Goal: Information Seeking & Learning: Check status

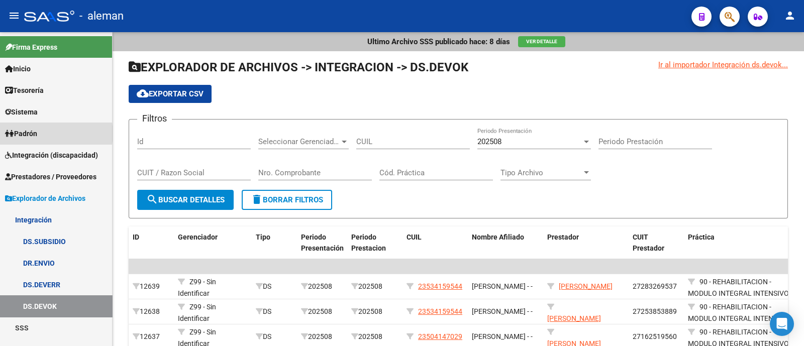
click at [55, 134] on link "Padrón" at bounding box center [56, 134] width 112 height 22
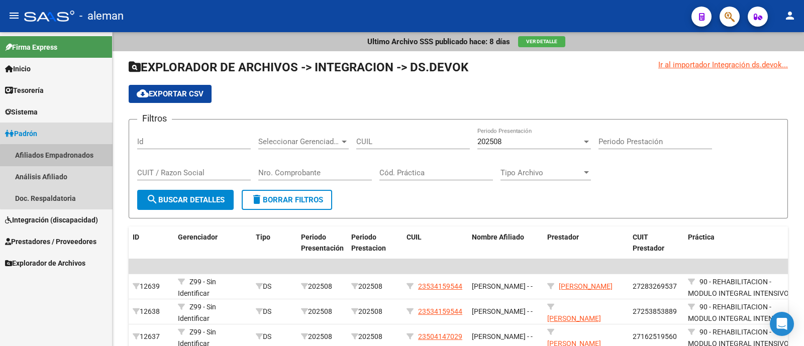
click at [78, 157] on link "Afiliados Empadronados" at bounding box center [56, 155] width 112 height 22
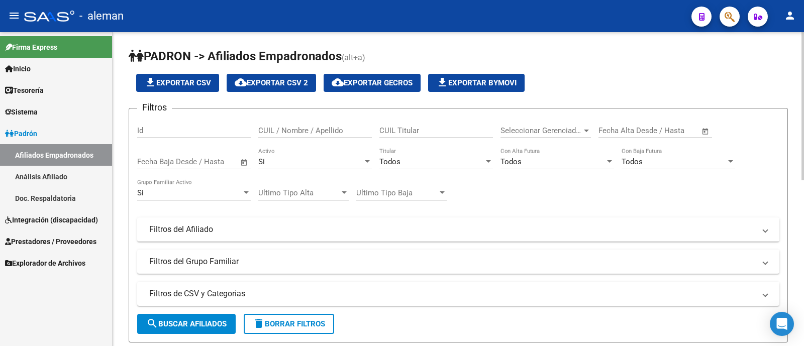
click at [415, 133] on input "CUIL Titular" at bounding box center [437, 130] width 114 height 9
paste input "20224334932"
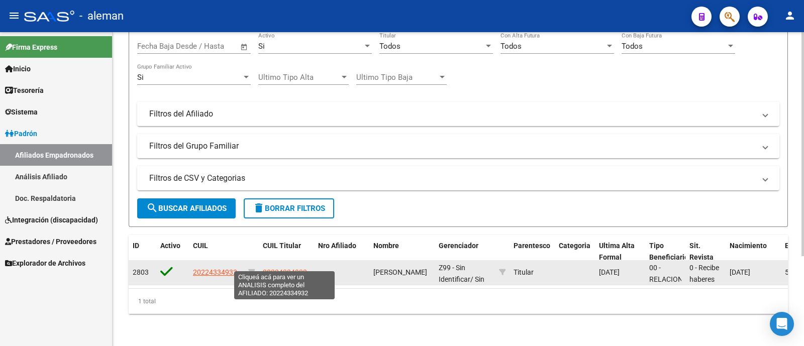
click at [280, 268] on span "20224334932" at bounding box center [285, 272] width 44 height 8
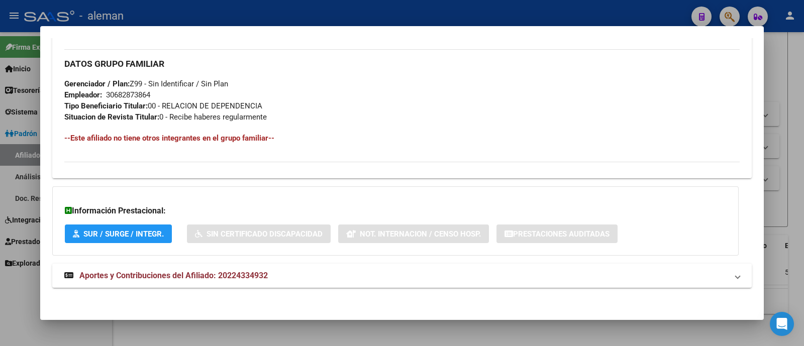
scroll to position [471, 0]
click at [772, 53] on div at bounding box center [402, 173] width 804 height 346
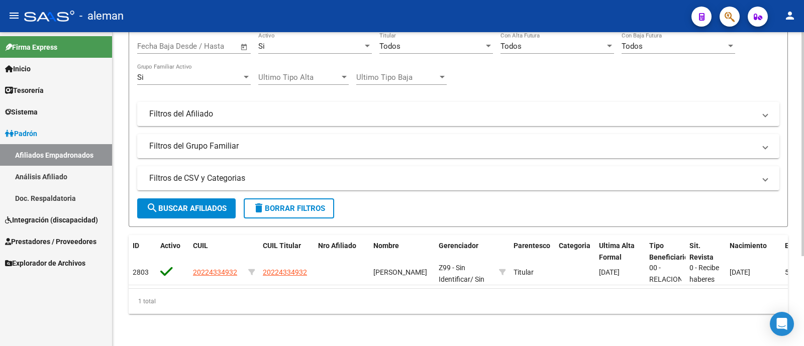
scroll to position [0, 0]
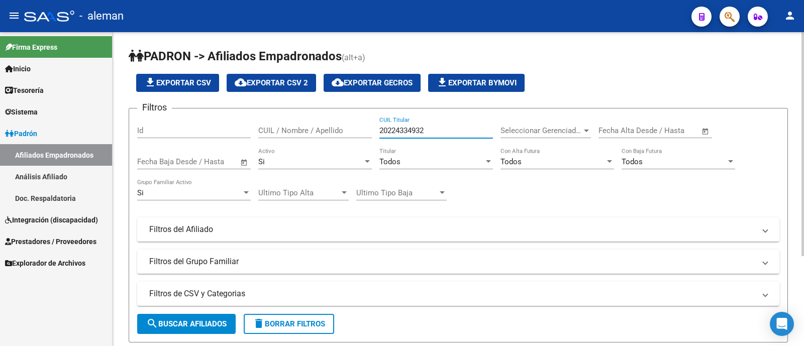
drag, startPoint x: 440, startPoint y: 131, endPoint x: 318, endPoint y: 131, distance: 122.7
click at [318, 131] on div "Filtros Id CUIL / Nombre / Apellido 20224334932 CUIL Titular Seleccionar Gerenc…" at bounding box center [458, 195] width 642 height 157
paste input "7275925301"
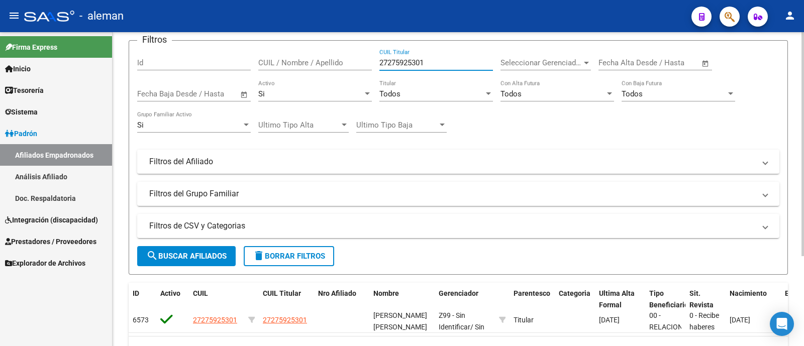
scroll to position [125, 0]
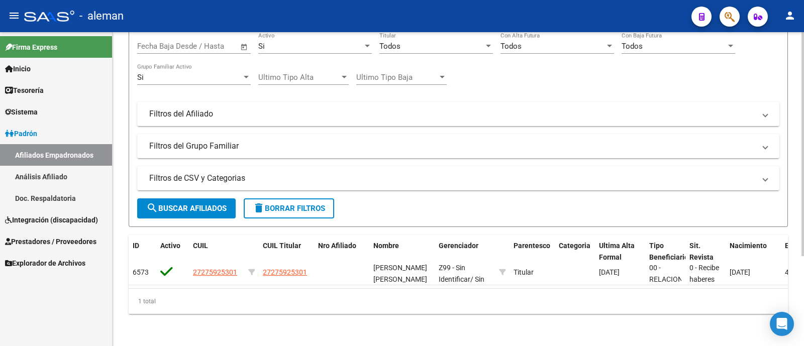
type input "27275925301"
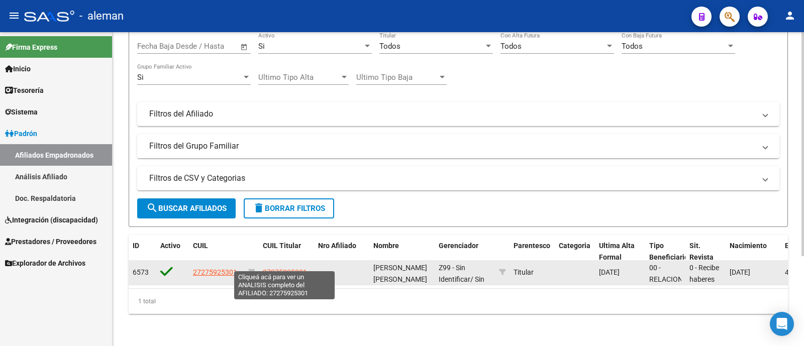
click at [295, 268] on span "27275925301" at bounding box center [285, 272] width 44 height 8
type textarea "27275925301"
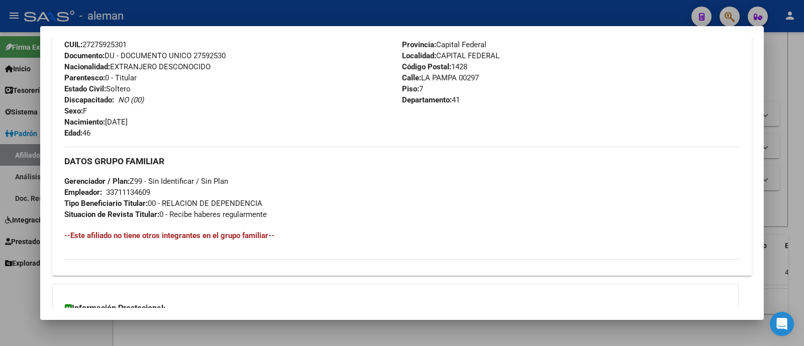
scroll to position [377, 0]
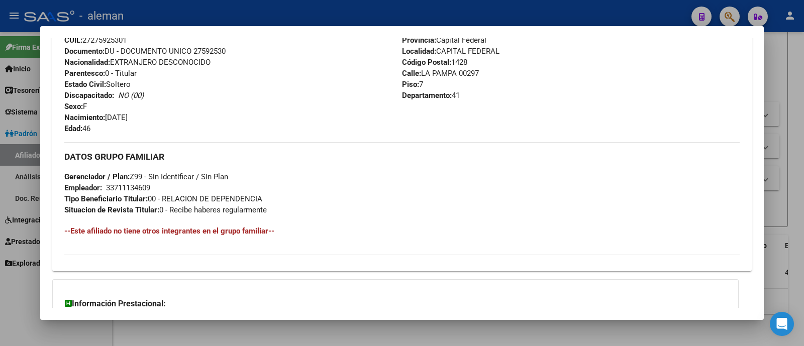
drag, startPoint x: 76, startPoint y: 226, endPoint x: 329, endPoint y: 234, distance: 253.0
click at [329, 234] on h4 "--Este afiliado no tiene otros integrantes en el grupo familiar--" at bounding box center [402, 231] width 676 height 11
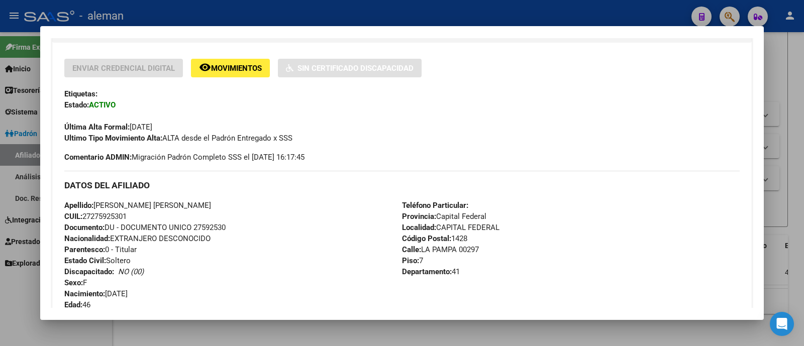
scroll to position [0, 0]
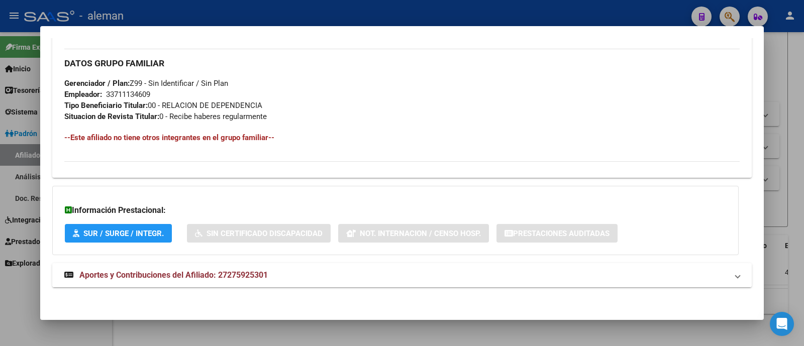
click at [225, 277] on strong "Aportes y Contribuciones del Afiliado: 27275925301" at bounding box center [166, 275] width 204 height 12
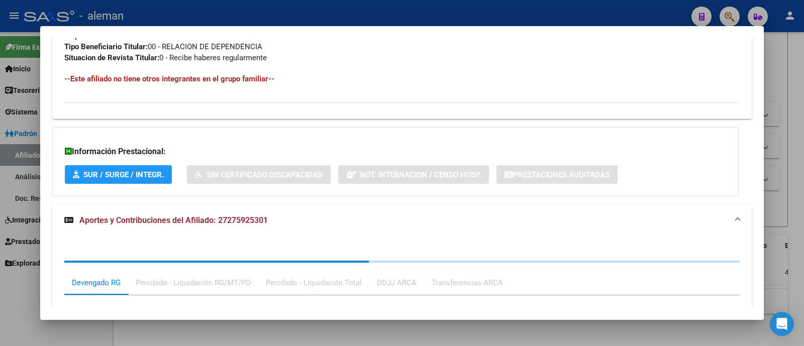
scroll to position [722, 0]
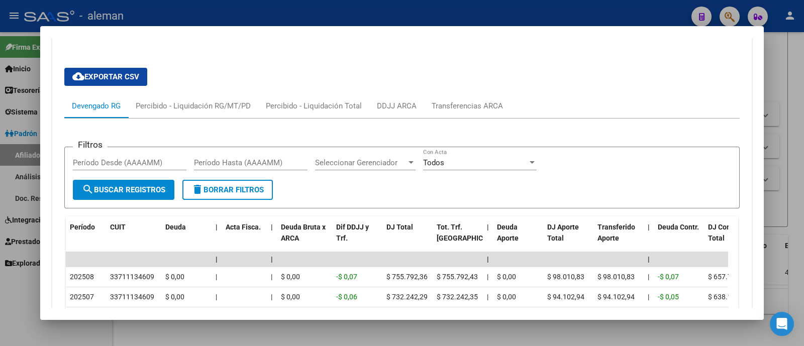
click at [781, 169] on div at bounding box center [402, 173] width 804 height 346
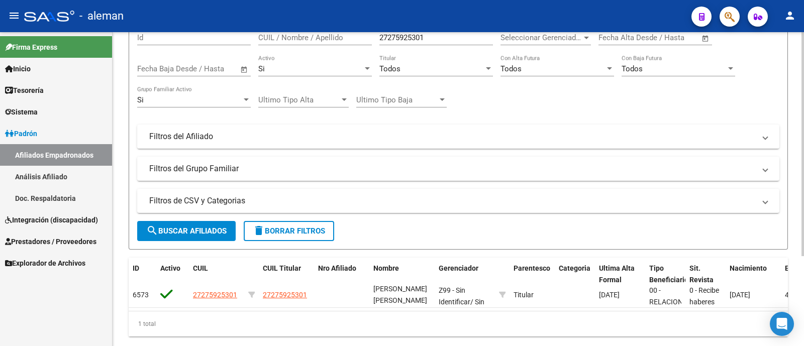
scroll to position [125, 0]
